Goal: Check status: Check status

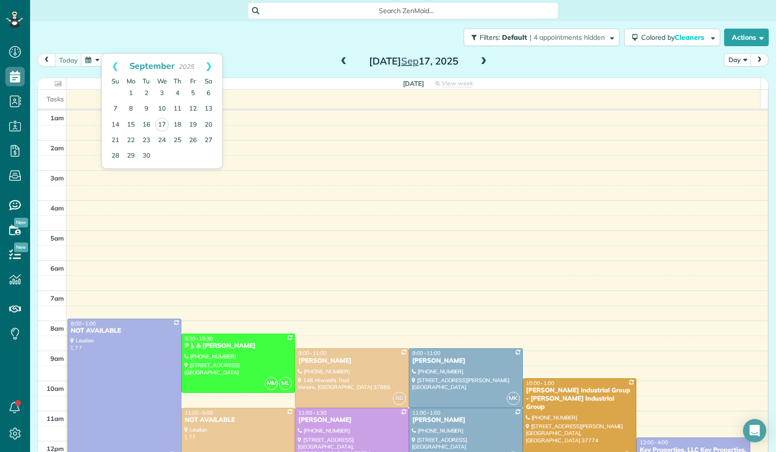
scroll to position [179, 0]
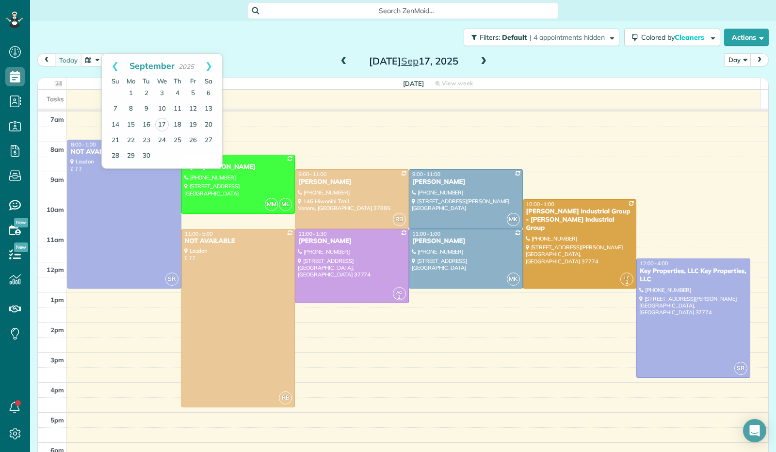
click at [290, 88] on th "[DATE] View week $0.00 30.5 Man Hours 9 Appointments 0% Paid All Assigned" at bounding box center [413, 83] width 694 height 11
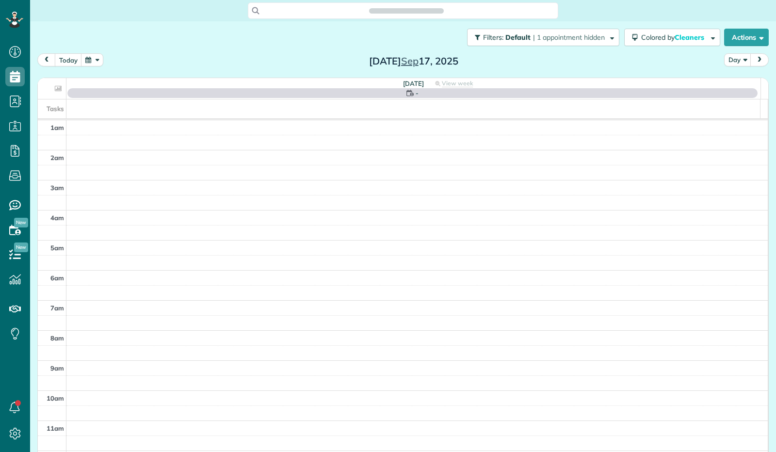
scroll to position [179, 0]
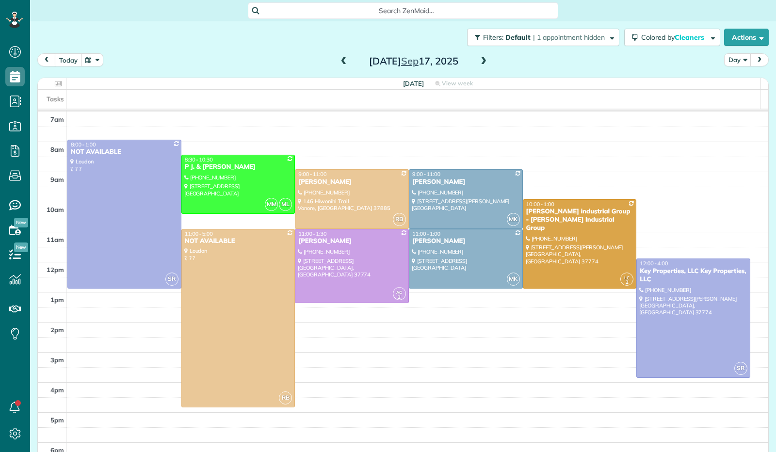
click at [70, 61] on button "today" at bounding box center [68, 59] width 27 height 13
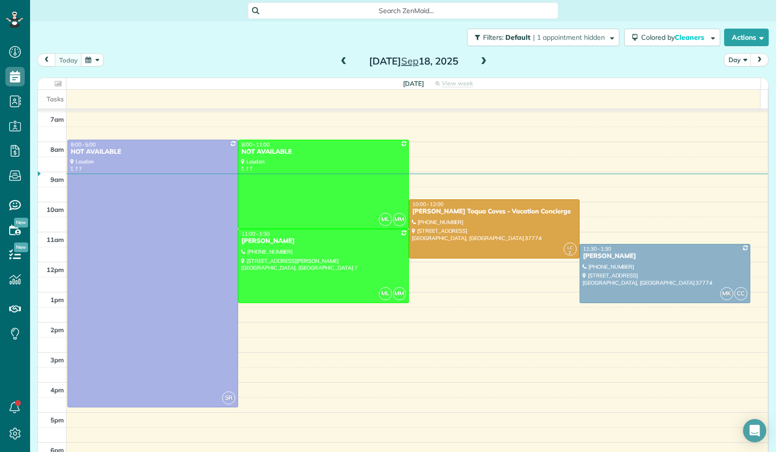
click at [96, 68] on div "[DATE] Day [DATE]" at bounding box center [403, 62] width 732 height 18
click at [95, 61] on button "button" at bounding box center [92, 59] width 22 height 13
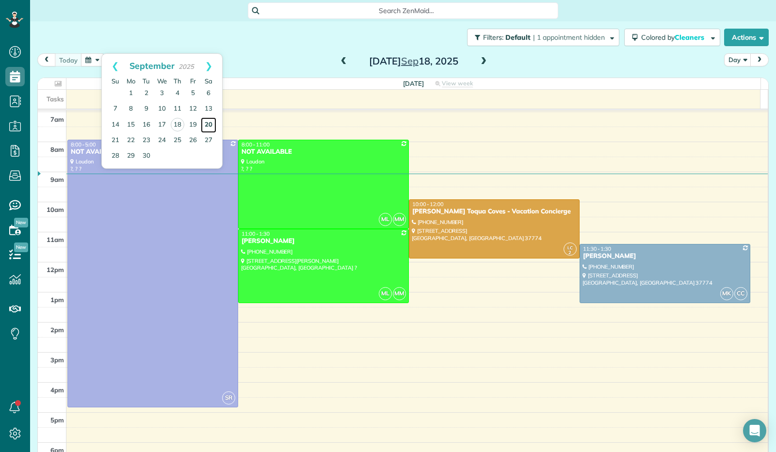
click at [210, 126] on link "20" at bounding box center [209, 125] width 16 height 16
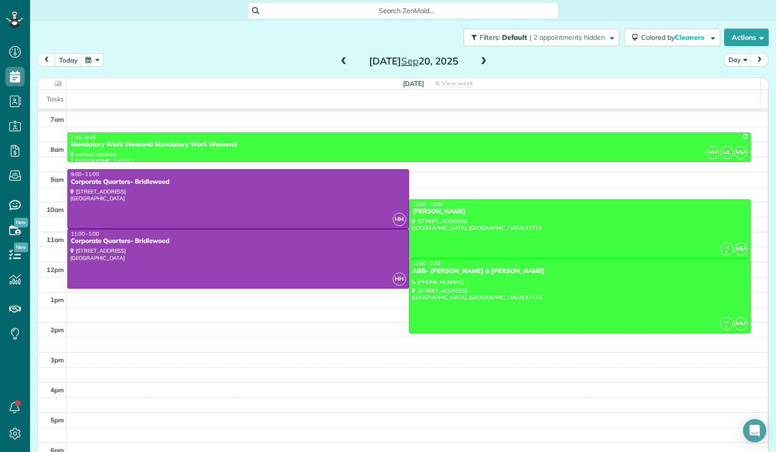
click at [478, 60] on span at bounding box center [483, 61] width 11 height 9
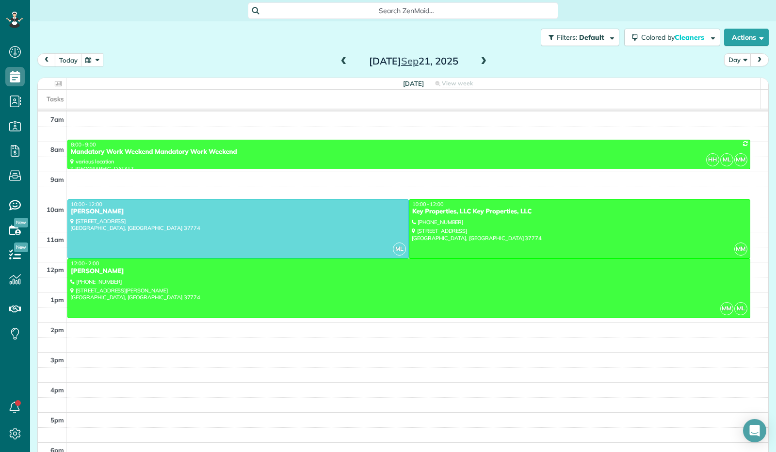
click at [484, 59] on span at bounding box center [483, 61] width 11 height 9
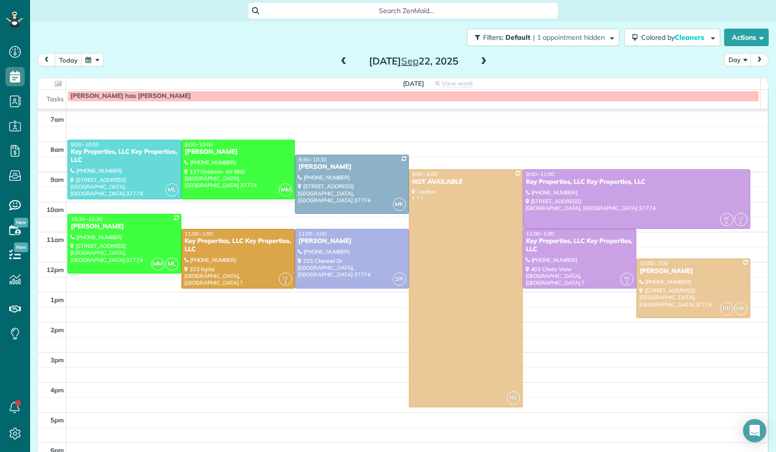
click at [484, 59] on span at bounding box center [483, 61] width 11 height 9
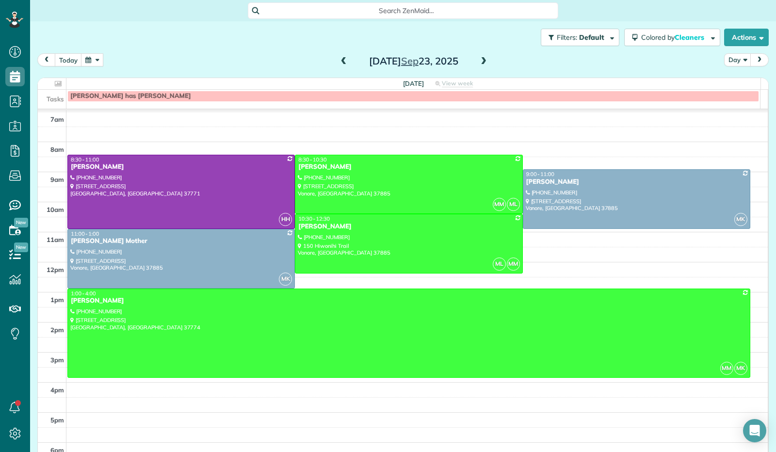
click at [484, 59] on span at bounding box center [483, 61] width 11 height 9
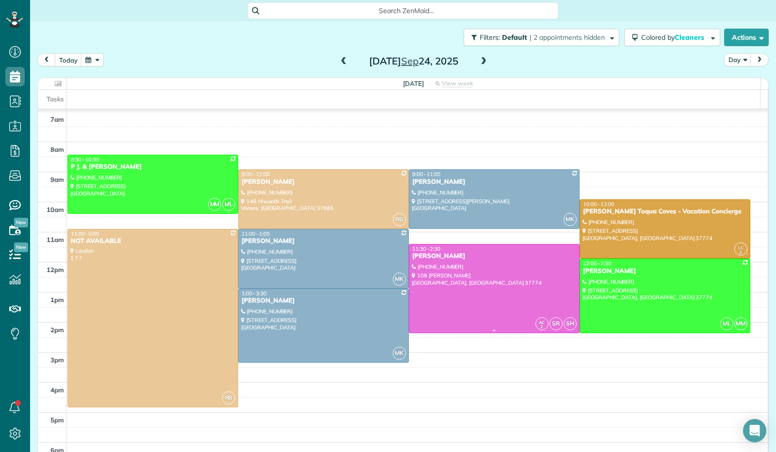
click at [486, 288] on div at bounding box center [495, 289] width 170 height 88
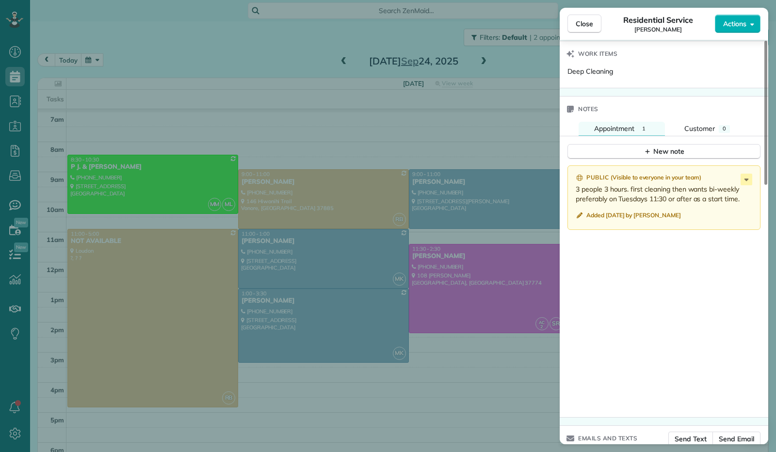
scroll to position [725, 0]
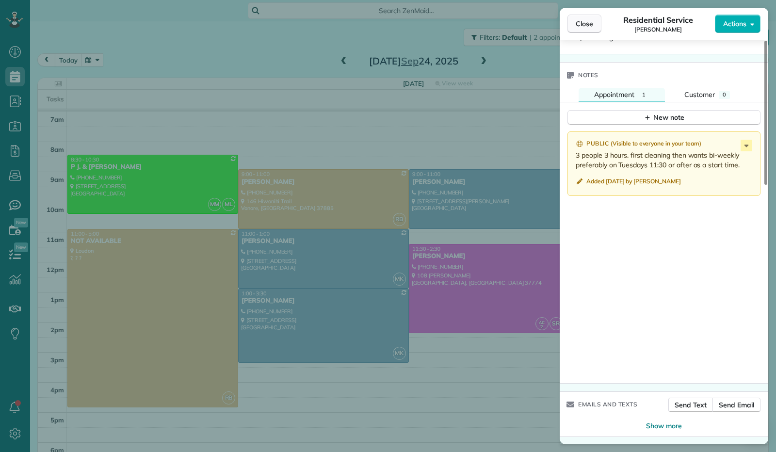
click at [580, 23] on span "Close" at bounding box center [584, 24] width 17 height 10
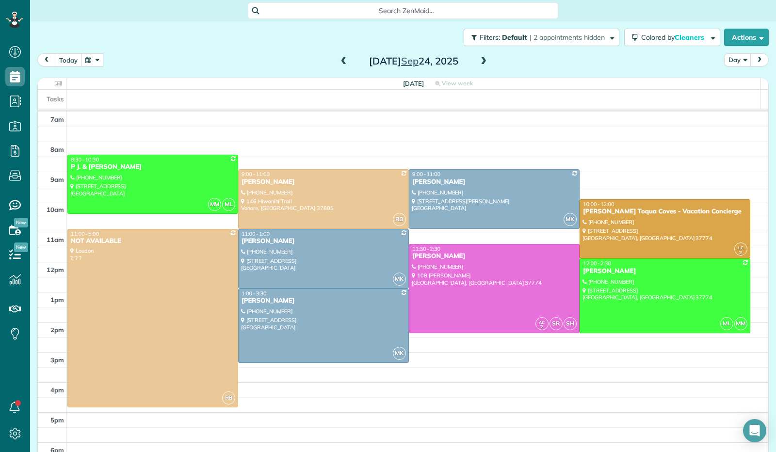
click at [70, 58] on button "today" at bounding box center [68, 59] width 27 height 13
